Goal: Transaction & Acquisition: Purchase product/service

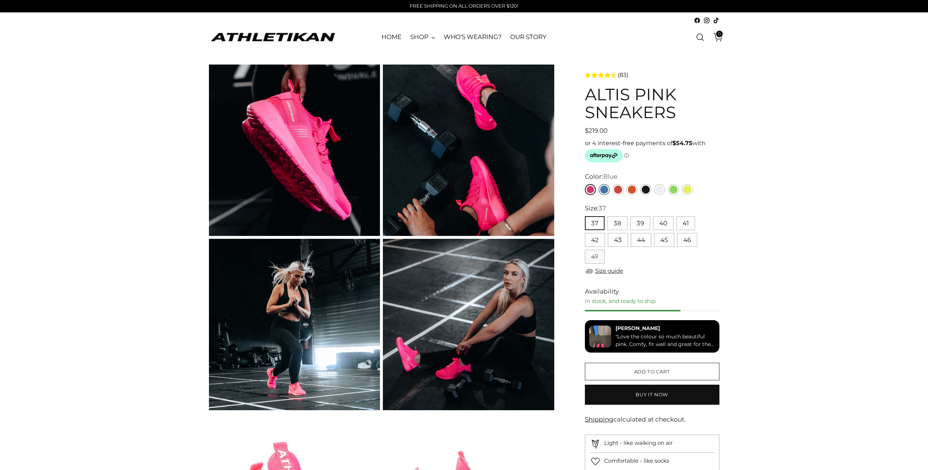
click at [601, 190] on link "Blue" at bounding box center [603, 189] width 11 height 11
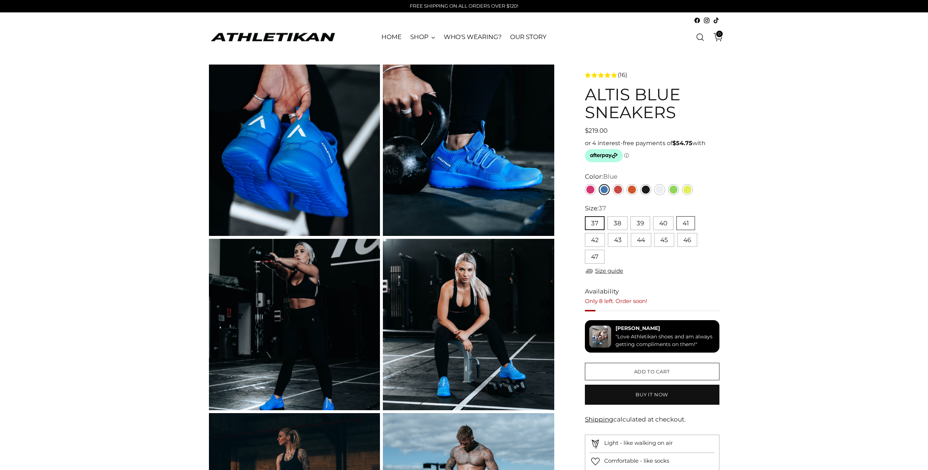
click at [682, 224] on button "41" at bounding box center [685, 223] width 19 height 14
click at [647, 370] on span "Add to cart" at bounding box center [652, 371] width 36 height 7
click at [686, 188] on link "Yellow" at bounding box center [687, 189] width 11 height 11
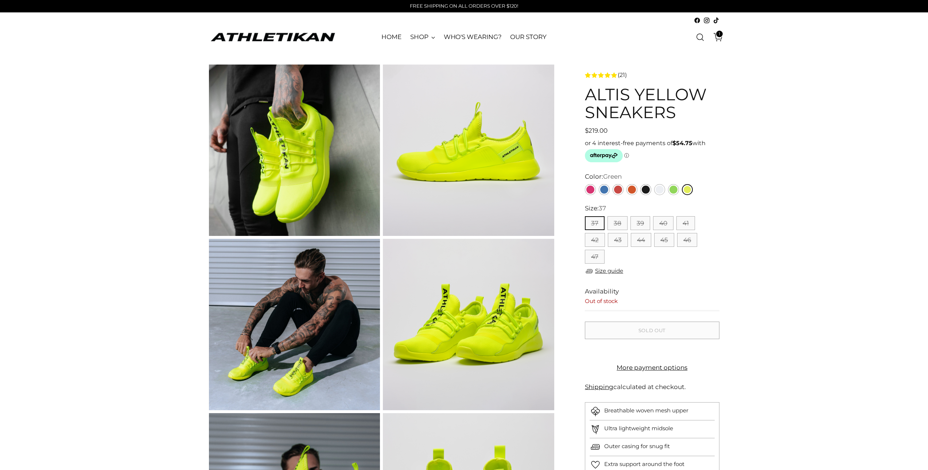
click at [675, 190] on link "Green" at bounding box center [673, 189] width 11 height 11
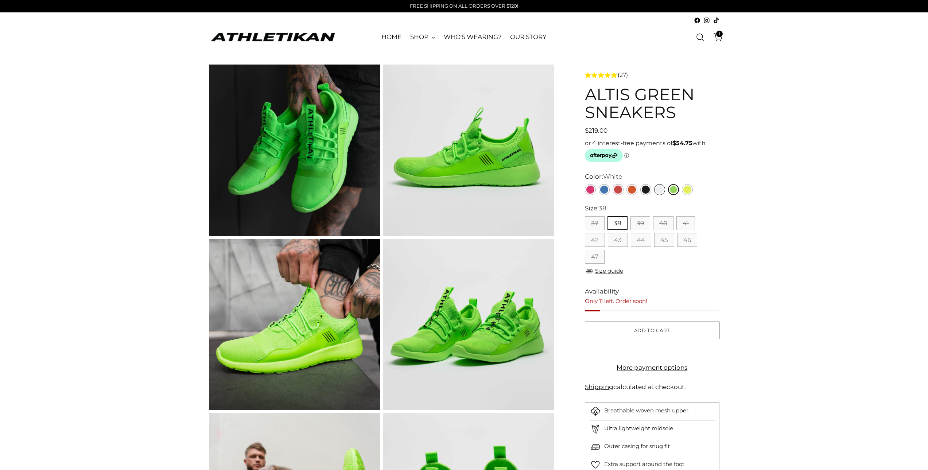
click at [662, 189] on link "White" at bounding box center [659, 189] width 11 height 11
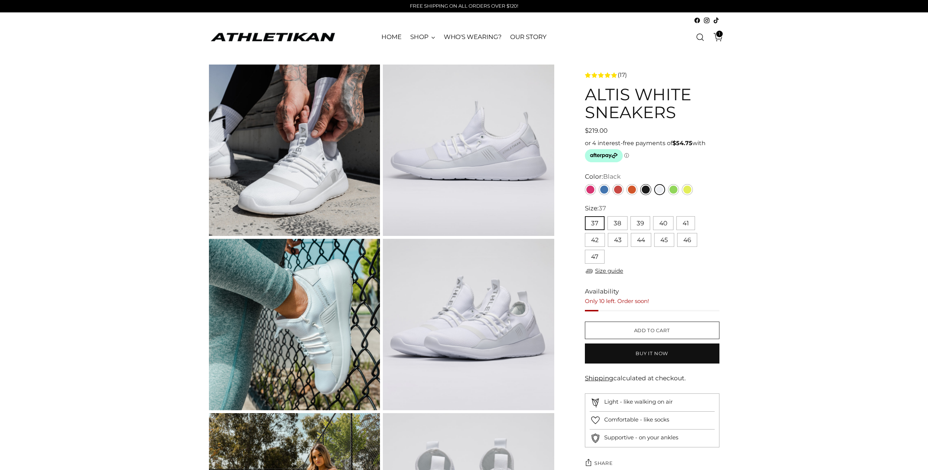
click at [645, 189] on link "Black" at bounding box center [645, 189] width 11 height 11
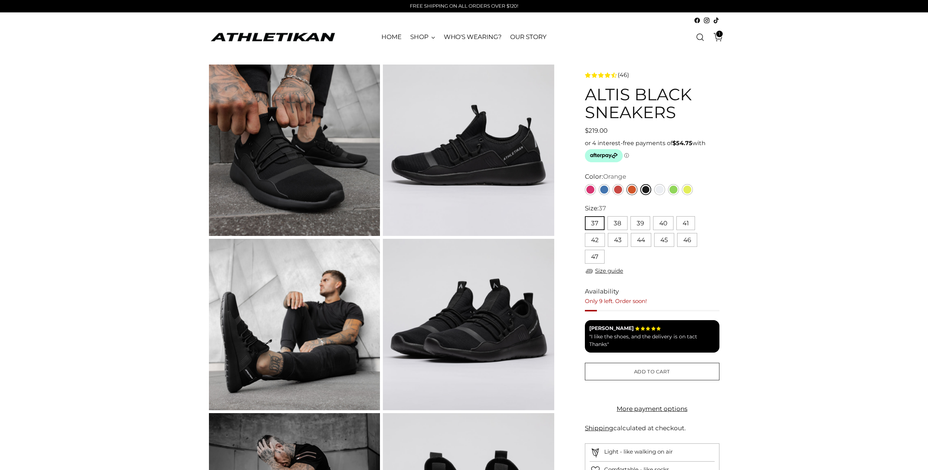
click at [630, 190] on link "Orange" at bounding box center [631, 189] width 11 height 11
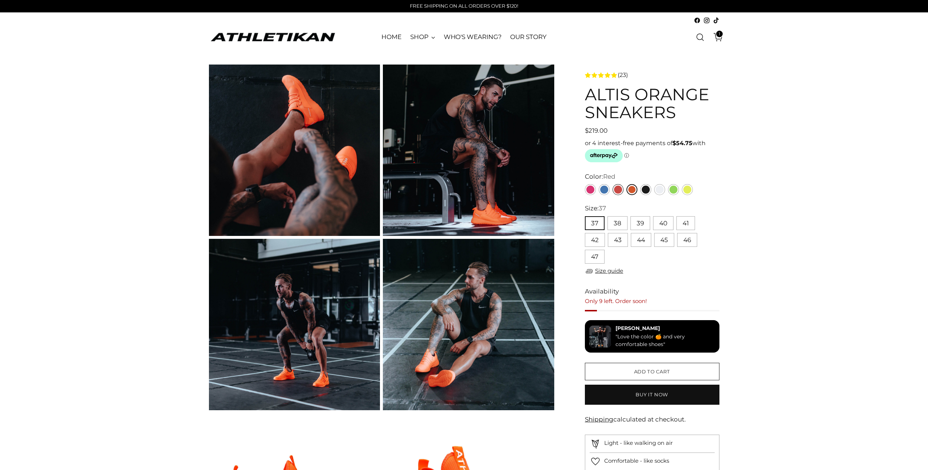
click at [617, 191] on link "Red" at bounding box center [617, 189] width 11 height 11
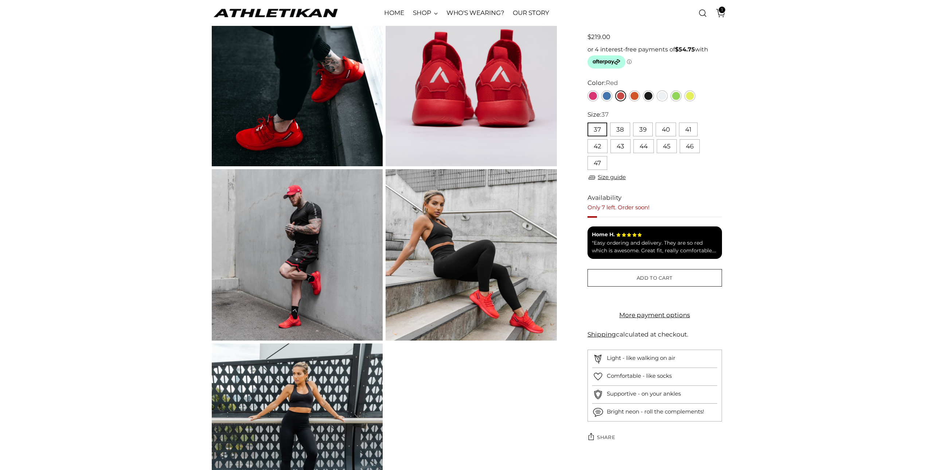
scroll to position [437, 0]
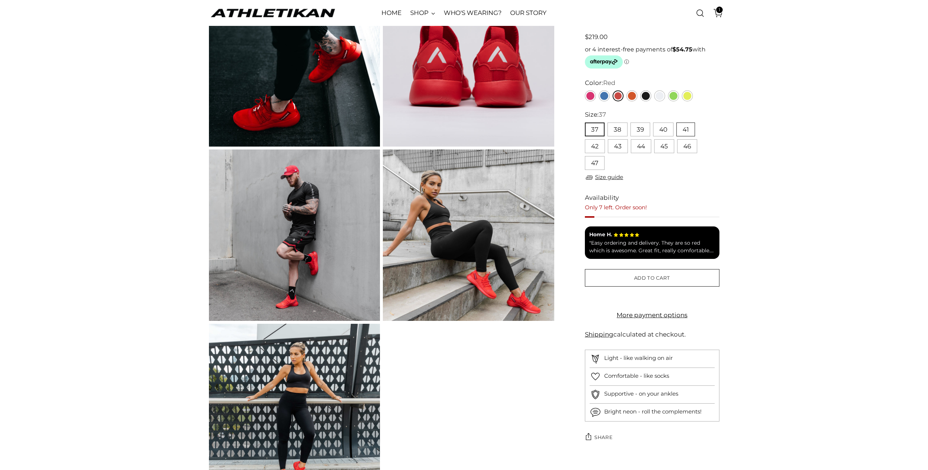
click at [686, 130] on button "41" at bounding box center [685, 129] width 19 height 14
click at [639, 278] on span "Add to cart" at bounding box center [652, 277] width 36 height 7
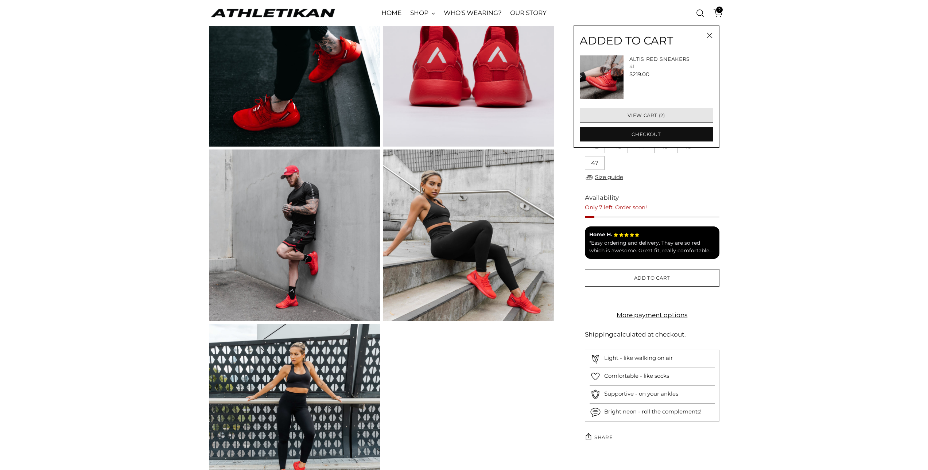
click at [659, 116] on link "View cart (2)" at bounding box center [646, 115] width 133 height 15
